Goal: Task Accomplishment & Management: Manage account settings

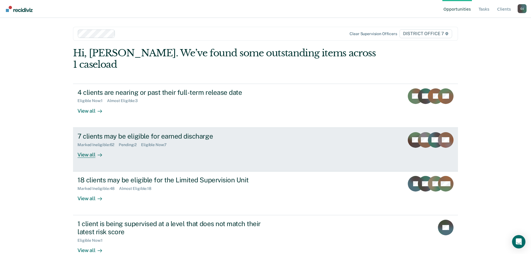
click at [225, 138] on div "7 clients may be eligible for earned discharge Marked Ineligible : 62 Pending :…" at bounding box center [182, 145] width 209 height 26
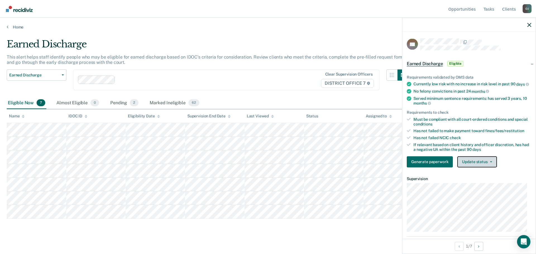
click at [479, 166] on button "Update status" at bounding box center [476, 161] width 39 height 11
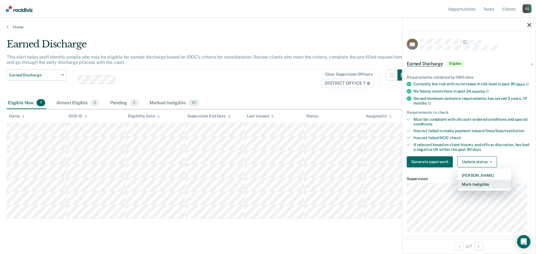
click at [478, 186] on button "Mark Ineligible" at bounding box center [484, 184] width 54 height 9
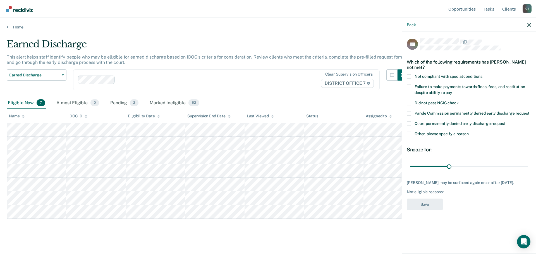
click at [468, 76] on span "Not compliant with special conditions" at bounding box center [448, 76] width 68 height 4
click at [482, 74] on input "Not compliant with special conditions" at bounding box center [482, 74] width 0 height 0
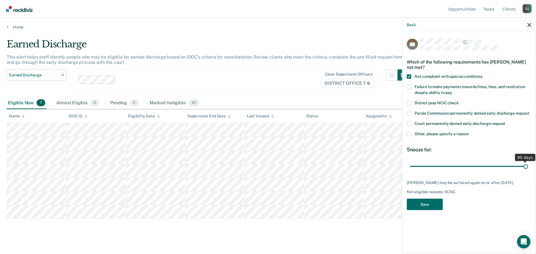
drag, startPoint x: 449, startPoint y: 166, endPoint x: 598, endPoint y: 177, distance: 149.9
type input "90"
click at [527, 171] on input "range" at bounding box center [469, 166] width 118 height 10
click at [429, 206] on button "Save" at bounding box center [424, 204] width 36 height 11
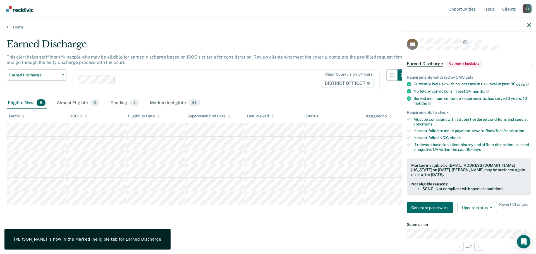
click at [214, 230] on main "Earned Discharge This alert helps staff identify people who may be eligible for…" at bounding box center [268, 141] width 536 height 223
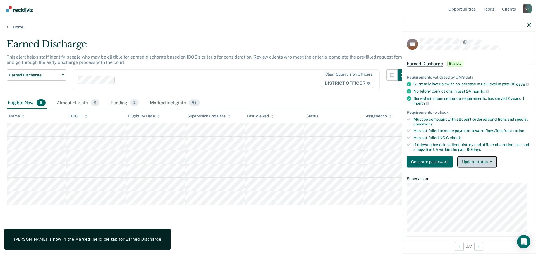
click at [482, 165] on button "Update status" at bounding box center [476, 161] width 39 height 11
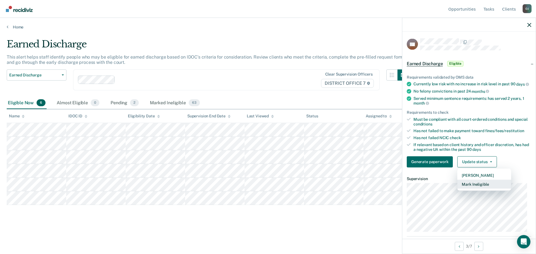
click at [481, 187] on button "Mark Ineligible" at bounding box center [484, 184] width 54 height 9
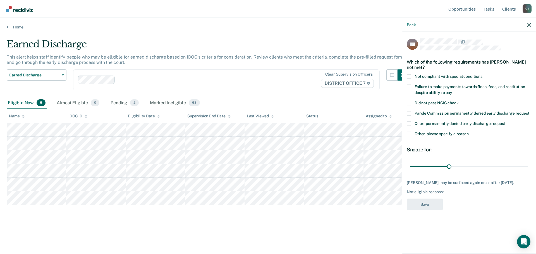
click at [454, 88] on span "Failure to make payments towards fines, fees, and restitution despite ability t…" at bounding box center [469, 89] width 110 height 10
click at [452, 90] on input "Failure to make payments towards fines, fees, and restitution despite ability t…" at bounding box center [452, 90] width 0 height 0
click at [408, 132] on span at bounding box center [408, 134] width 4 height 4
click at [468, 132] on input "Other, please specify a reason" at bounding box center [468, 132] width 0 height 0
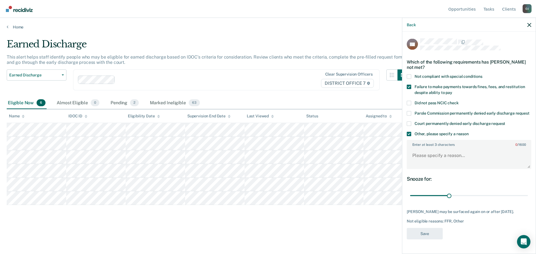
click at [409, 86] on span at bounding box center [408, 87] width 4 height 4
click at [452, 90] on input "Failure to make payments towards fines, fees, and restitution despite ability t…" at bounding box center [452, 90] width 0 height 0
click at [433, 162] on textarea "Enter at least 3 characters 0 / 1600" at bounding box center [468, 158] width 123 height 21
type textarea "Isn't able to do online report"
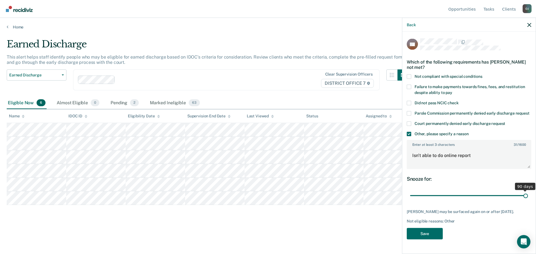
drag, startPoint x: 448, startPoint y: 196, endPoint x: 585, endPoint y: 200, distance: 136.7
type input "90"
click at [527, 200] on input "range" at bounding box center [469, 196] width 118 height 10
click at [416, 239] on button "Save" at bounding box center [424, 233] width 36 height 11
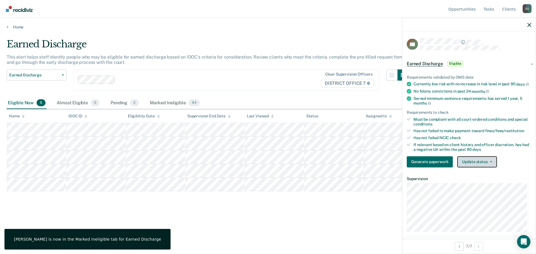
click at [473, 167] on button "Update status" at bounding box center [476, 161] width 39 height 11
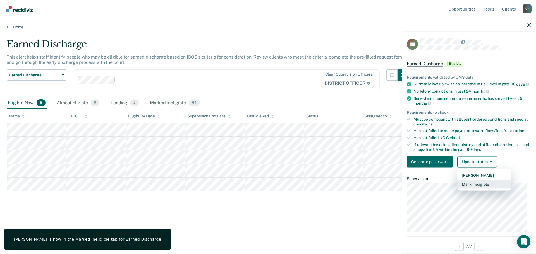
click at [478, 187] on button "Mark Ineligible" at bounding box center [484, 184] width 54 height 9
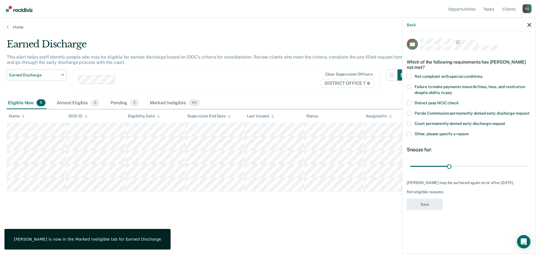
click at [473, 87] on span "Failure to make payments towards fines, fees, and restitution despite ability t…" at bounding box center [469, 89] width 110 height 10
click at [452, 90] on input "Failure to make payments towards fines, fees, and restitution despite ability t…" at bounding box center [452, 90] width 0 height 0
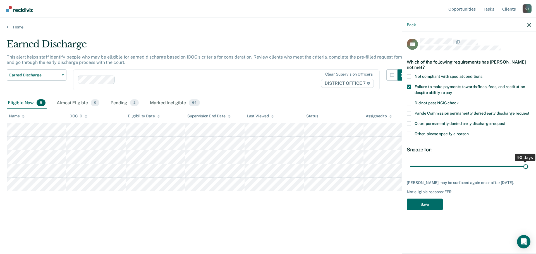
drag, startPoint x: 450, startPoint y: 166, endPoint x: 613, endPoint y: 167, distance: 162.9
type input "90"
click at [527, 167] on input "range" at bounding box center [469, 166] width 118 height 10
click at [423, 204] on button "Save" at bounding box center [424, 204] width 36 height 11
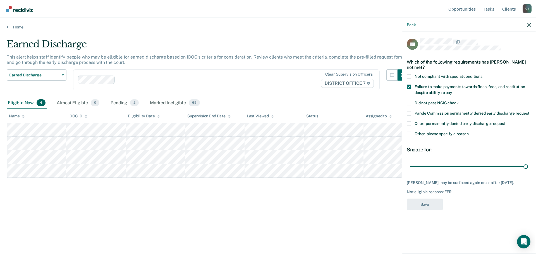
click at [79, 213] on div "Earned Discharge This alert helps staff identify people who may be eligible for…" at bounding box center [268, 134] width 522 height 192
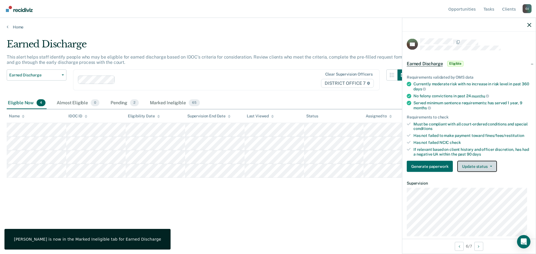
click at [480, 168] on button "Update status" at bounding box center [476, 166] width 39 height 11
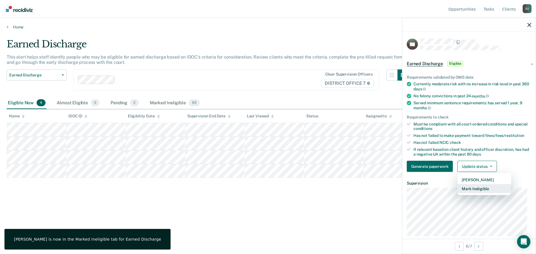
click at [476, 192] on button "Mark Ineligible" at bounding box center [484, 188] width 54 height 9
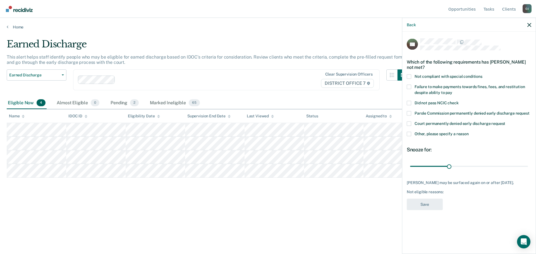
click at [408, 133] on span at bounding box center [408, 134] width 4 height 4
click at [468, 132] on input "Other, please specify a reason" at bounding box center [468, 132] width 0 height 0
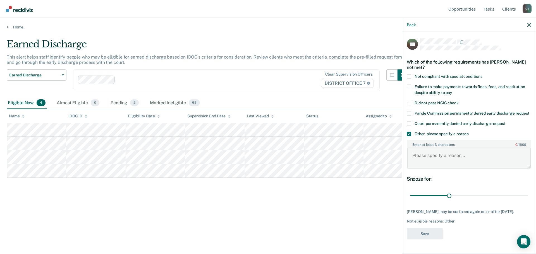
click at [452, 161] on textarea "Enter at least 3 characters 0 / 1600" at bounding box center [468, 158] width 123 height 21
type textarea "In Drug Court"
drag, startPoint x: 447, startPoint y: 194, endPoint x: 606, endPoint y: 193, distance: 159.0
type input "90"
click at [527, 193] on input "range" at bounding box center [469, 196] width 118 height 10
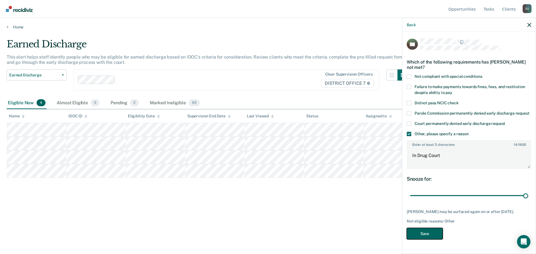
click at [422, 237] on button "Save" at bounding box center [424, 233] width 36 height 11
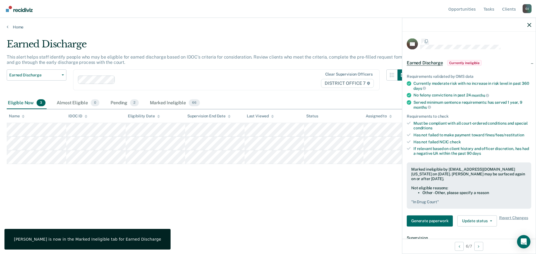
click at [118, 187] on div "Earned Discharge This alert helps staff identify people who may be eligible for…" at bounding box center [268, 125] width 522 height 174
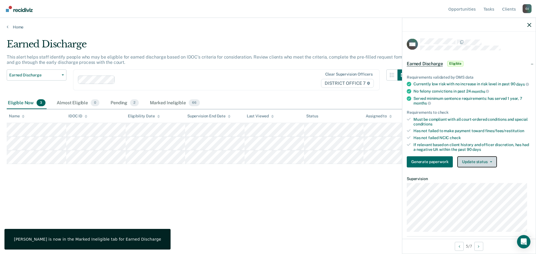
click at [472, 165] on button "Update status" at bounding box center [476, 161] width 39 height 11
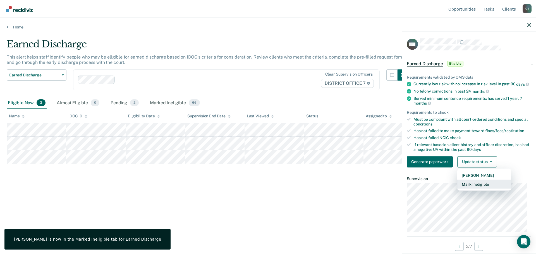
click at [474, 189] on button "Mark Ineligible" at bounding box center [484, 184] width 54 height 9
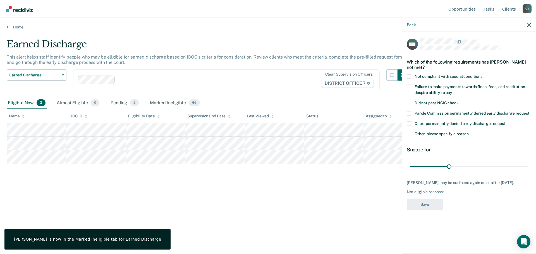
click at [475, 88] on span "Failure to make payments towards fines, fees, and restitution despite ability t…" at bounding box center [469, 89] width 110 height 10
click at [452, 90] on input "Failure to make payments towards fines, fees, and restitution despite ability t…" at bounding box center [452, 90] width 0 height 0
click at [469, 77] on span "Not compliant with special conditions" at bounding box center [448, 76] width 68 height 4
click at [482, 74] on input "Not compliant with special conditions" at bounding box center [482, 74] width 0 height 0
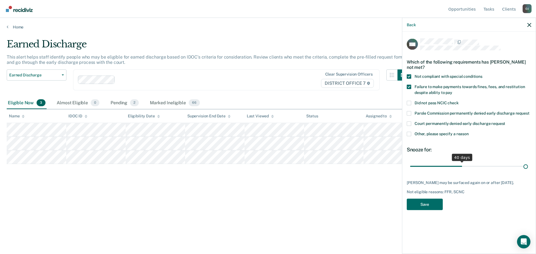
drag, startPoint x: 451, startPoint y: 168, endPoint x: 568, endPoint y: 173, distance: 117.2
type input "90"
click at [527, 171] on input "range" at bounding box center [469, 166] width 118 height 10
click at [415, 205] on button "Save" at bounding box center [424, 204] width 36 height 11
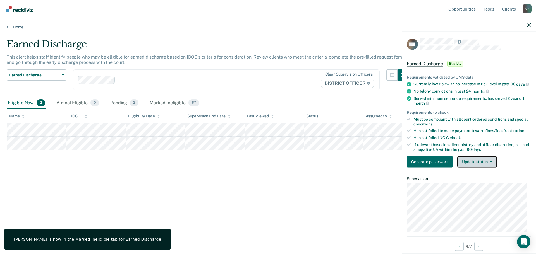
click at [484, 167] on button "Update status" at bounding box center [476, 161] width 39 height 11
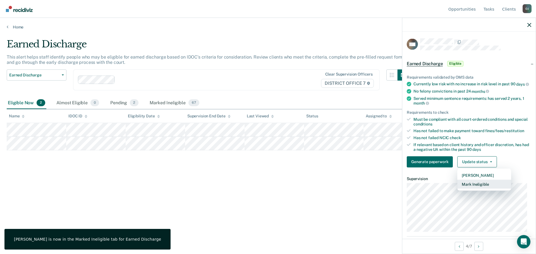
click at [481, 186] on button "Mark Ineligible" at bounding box center [484, 184] width 54 height 9
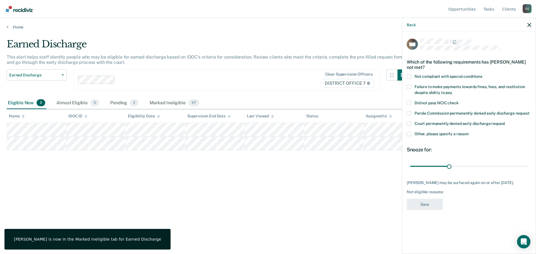
click at [472, 76] on span "Not compliant with special conditions" at bounding box center [448, 76] width 68 height 4
click at [482, 74] on input "Not compliant with special conditions" at bounding box center [482, 74] width 0 height 0
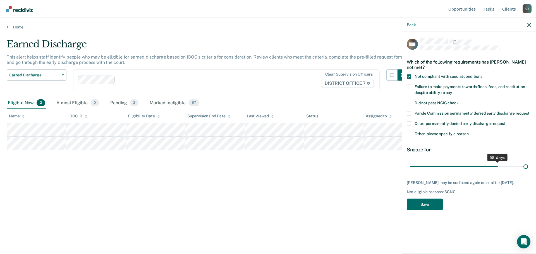
drag, startPoint x: 447, startPoint y: 167, endPoint x: 645, endPoint y: 167, distance: 198.0
type input "90"
click at [527, 167] on input "range" at bounding box center [469, 166] width 118 height 10
click at [433, 202] on button "Save" at bounding box center [424, 204] width 36 height 11
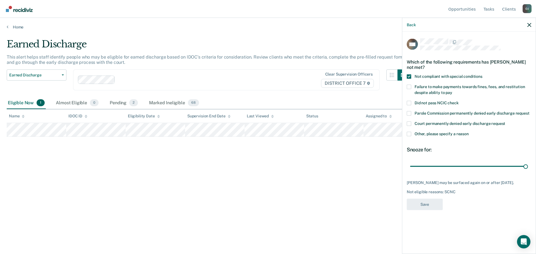
click at [163, 196] on div "Earned Discharge This alert helps staff identify people who may be eligible for…" at bounding box center [268, 125] width 522 height 174
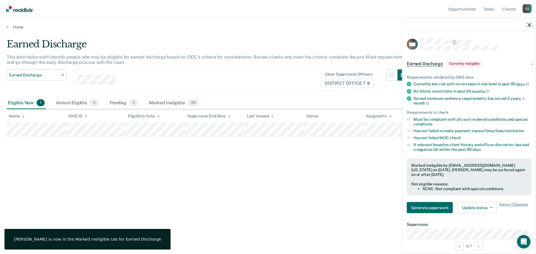
click at [229, 173] on div "Earned Discharge This alert helps staff identify people who may be eligible for…" at bounding box center [268, 125] width 522 height 174
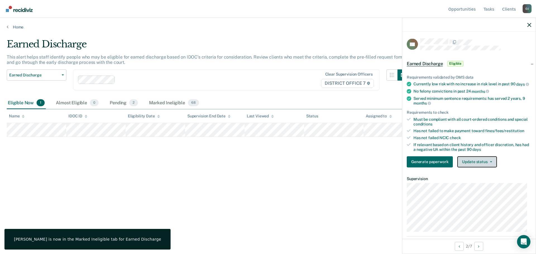
click at [474, 163] on button "Update status" at bounding box center [476, 161] width 39 height 11
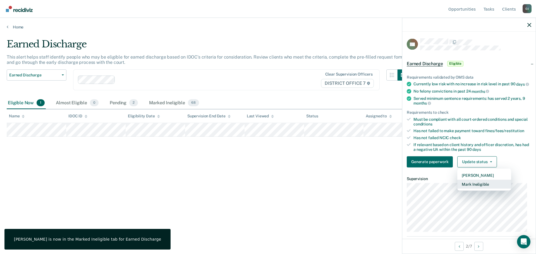
click at [478, 189] on button "Mark Ineligible" at bounding box center [484, 184] width 54 height 9
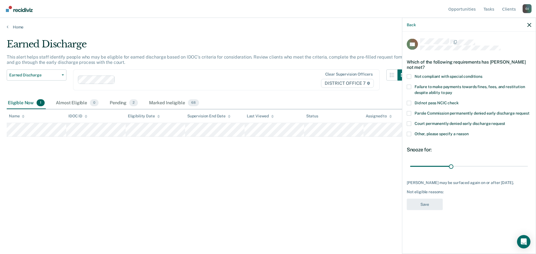
click at [469, 75] on span "Not compliant with special conditions" at bounding box center [448, 76] width 68 height 4
click at [482, 74] on input "Not compliant with special conditions" at bounding box center [482, 74] width 0 height 0
drag, startPoint x: 452, startPoint y: 167, endPoint x: 605, endPoint y: 168, distance: 152.8
type input "86"
click at [527, 168] on input "range" at bounding box center [469, 166] width 118 height 10
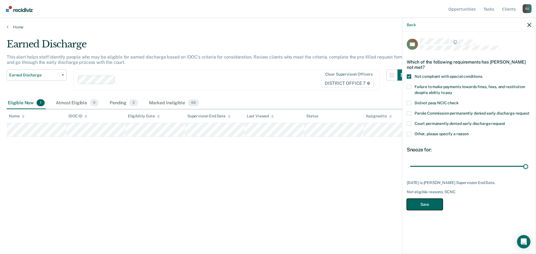
click at [428, 205] on button "Save" at bounding box center [424, 204] width 36 height 11
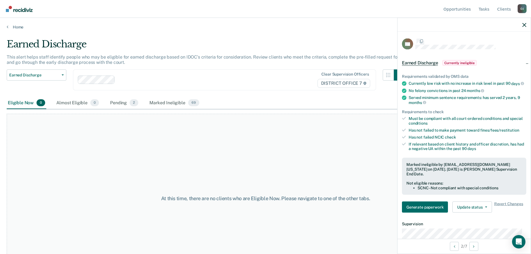
click at [134, 154] on div "At this time, there are no clients who are Eligible Now. Please navigate to one…" at bounding box center [266, 198] width 518 height 169
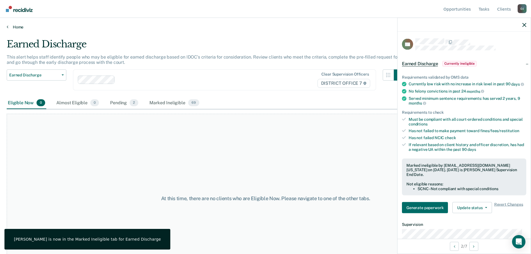
click at [21, 28] on link "Home" at bounding box center [266, 27] width 518 height 5
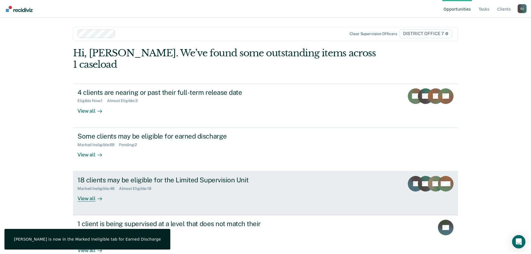
click at [106, 186] on div "Marked Ineligible : 48" at bounding box center [99, 188] width 42 height 5
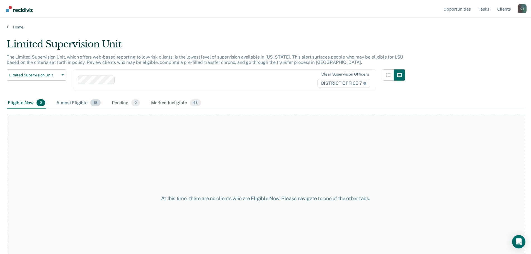
click at [81, 107] on div "Almost Eligible 18" at bounding box center [78, 103] width 47 height 12
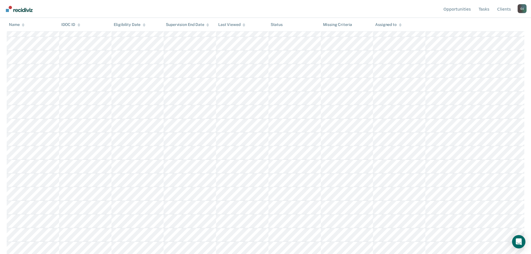
scroll to position [115, 0]
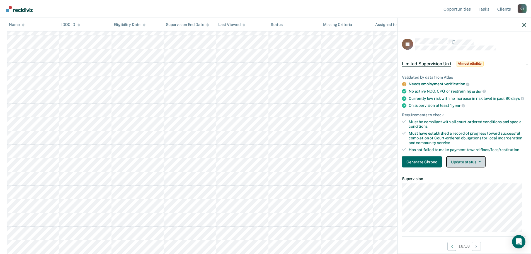
click at [455, 166] on button "Update status" at bounding box center [466, 161] width 39 height 11
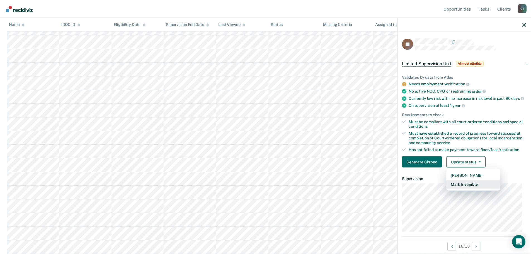
click at [460, 186] on button "Mark Ineligible" at bounding box center [474, 184] width 54 height 9
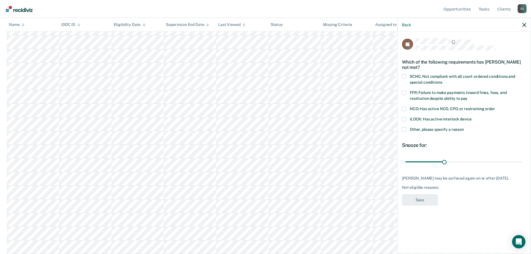
click at [446, 78] on span "SCNC: Not compliant with all court-ordered conditions and special conditions" at bounding box center [462, 79] width 105 height 10
click at [442, 80] on input "SCNC: Not compliant with all court-ordered conditions and special conditions" at bounding box center [442, 80] width 0 height 0
click at [443, 92] on span "FFR: Failure to make payments toward fines, fees, and restitution despite abili…" at bounding box center [458, 95] width 97 height 10
click at [468, 96] on input "FFR: Failure to make payments toward fines, fees, and restitution despite abili…" at bounding box center [468, 96] width 0 height 0
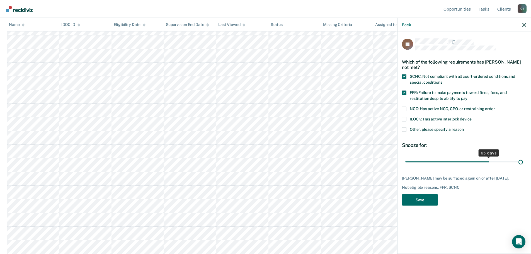
drag, startPoint x: 445, startPoint y: 159, endPoint x: 537, endPoint y: 162, distance: 92.9
type input "90"
click at [523, 162] on input "range" at bounding box center [465, 162] width 118 height 10
click at [418, 201] on button "Save" at bounding box center [420, 199] width 36 height 11
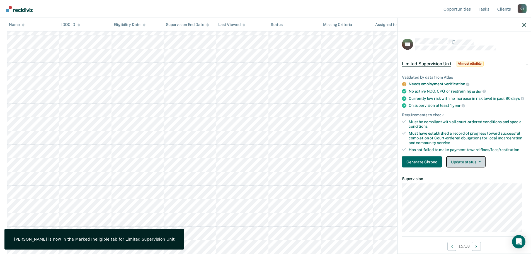
click at [465, 161] on button "Update status" at bounding box center [466, 161] width 39 height 11
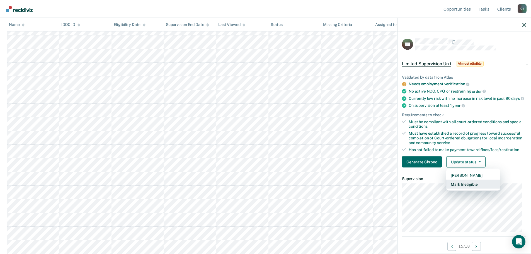
click at [468, 189] on button "Mark Ineligible" at bounding box center [474, 184] width 54 height 9
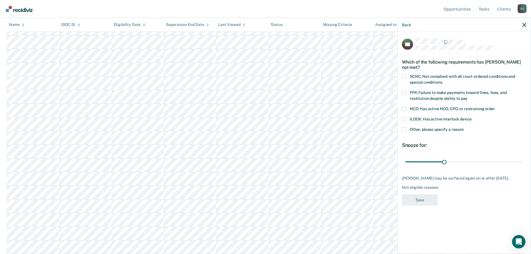
click at [460, 85] on label "SCNC: Not compliant with all court-ordered conditions and special conditions" at bounding box center [464, 80] width 124 height 12
click at [442, 80] on input "SCNC: Not compliant with all court-ordered conditions and special conditions" at bounding box center [442, 80] width 0 height 0
click at [460, 95] on label "FFR: Failure to make payments toward fines, fees, and restitution despite abili…" at bounding box center [464, 96] width 124 height 12
click at [468, 96] on input "FFR: Failure to make payments toward fines, fees, and restitution despite abili…" at bounding box center [468, 96] width 0 height 0
click at [459, 78] on label "SCNC: Not compliant with all court-ordered conditions and special conditions" at bounding box center [464, 80] width 124 height 12
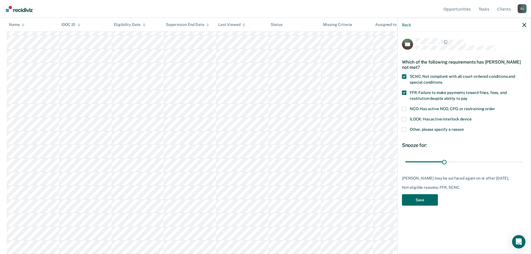
click at [442, 80] on input "SCNC: Not compliant with all court-ordered conditions and special conditions" at bounding box center [442, 80] width 0 height 0
drag, startPoint x: 444, startPoint y: 161, endPoint x: 558, endPoint y: 163, distance: 114.6
type input "90"
click at [523, 163] on input "range" at bounding box center [465, 162] width 118 height 10
click at [410, 197] on button "Save" at bounding box center [420, 199] width 36 height 11
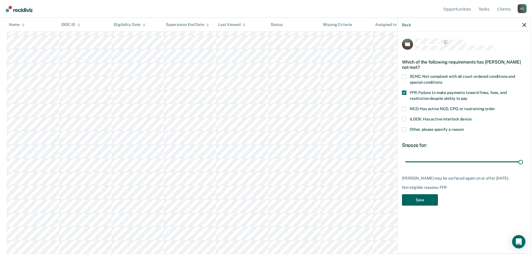
scroll to position [88, 0]
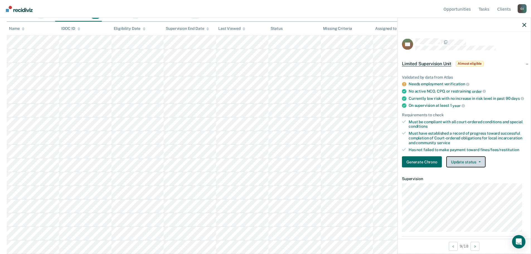
click at [454, 162] on button "Update status" at bounding box center [466, 161] width 39 height 11
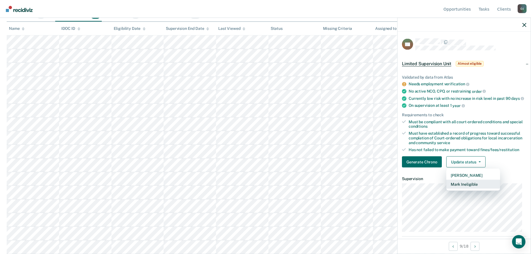
click at [464, 188] on button "Mark Ineligible" at bounding box center [474, 184] width 54 height 9
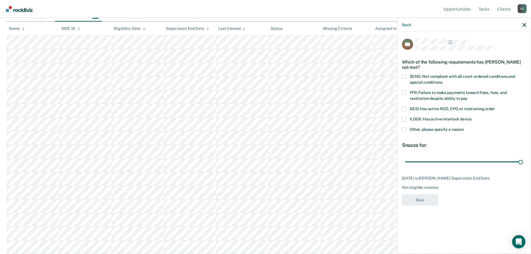
click at [451, 78] on span "SCNC: Not compliant with all court-ordered conditions and special conditions" at bounding box center [462, 79] width 105 height 10
click at [442, 80] on input "SCNC: Not compliant with all court-ordered conditions and special conditions" at bounding box center [442, 80] width 0 height 0
click at [412, 196] on button "Save" at bounding box center [420, 199] width 36 height 11
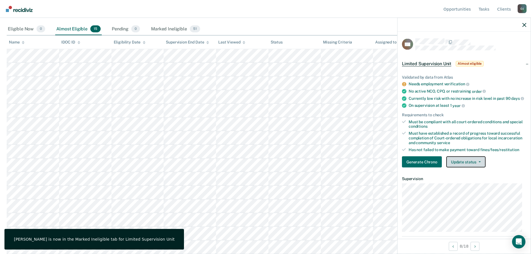
click at [459, 162] on button "Update status" at bounding box center [466, 161] width 39 height 11
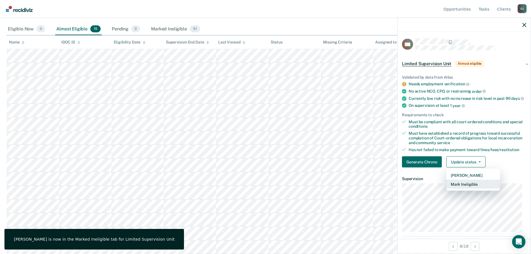
click at [466, 188] on button "Mark Ineligible" at bounding box center [474, 184] width 54 height 9
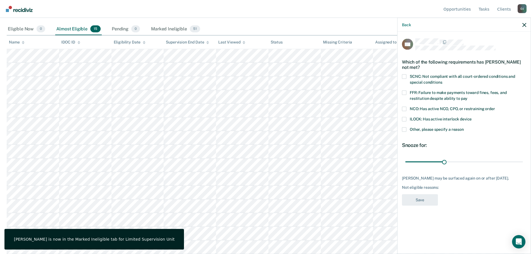
click at [449, 83] on div "SCNC: Not compliant with all court-ordered conditions and special conditions" at bounding box center [464, 82] width 124 height 16
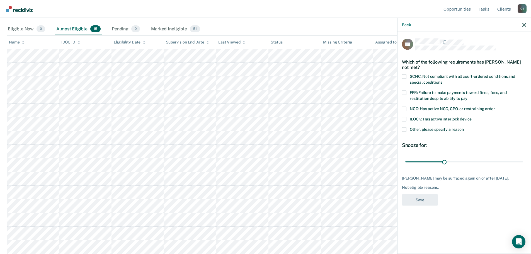
click at [449, 90] on label "FFR: Failure to make payments toward fines, fees, and restitution despite abili…" at bounding box center [464, 96] width 124 height 12
click at [468, 96] on input "FFR: Failure to make payments toward fines, fees, and restitution despite abili…" at bounding box center [468, 96] width 0 height 0
drag, startPoint x: 443, startPoint y: 156, endPoint x: 541, endPoint y: 158, distance: 97.6
type input "90"
click at [523, 158] on input "range" at bounding box center [465, 162] width 118 height 10
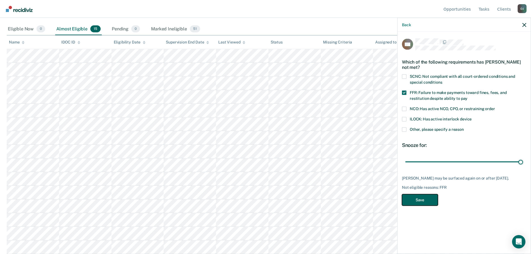
drag, startPoint x: 413, startPoint y: 196, endPoint x: 404, endPoint y: 196, distance: 8.4
click at [413, 196] on button "Save" at bounding box center [420, 199] width 36 height 11
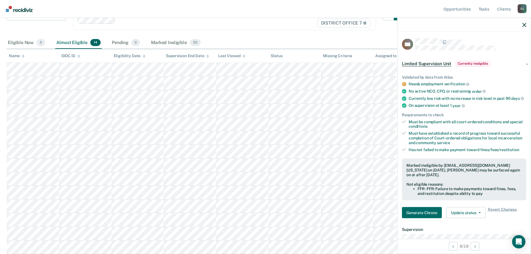
scroll to position [60, 0]
